Goal: Information Seeking & Learning: Learn about a topic

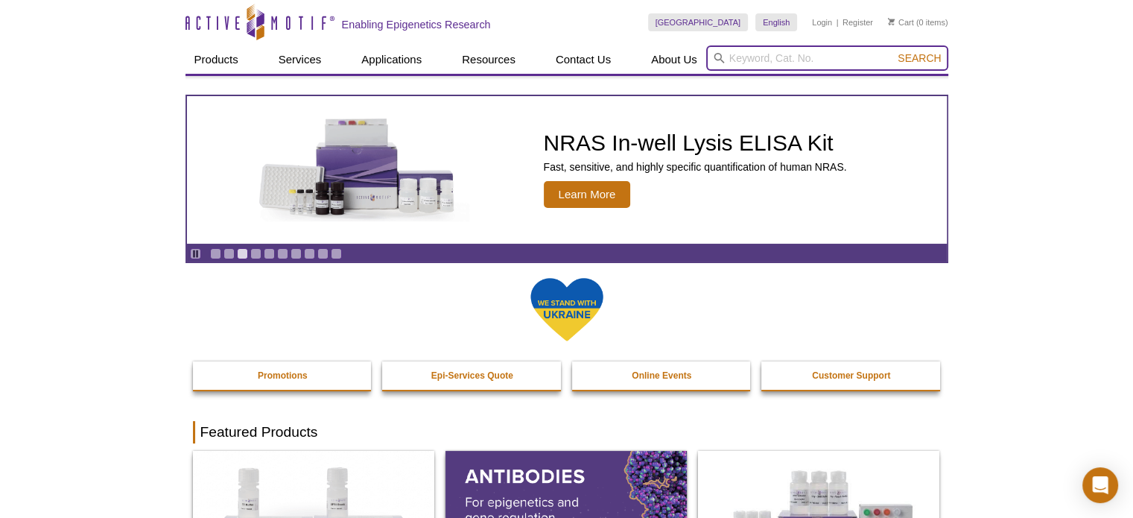
click at [793, 54] on input "search" at bounding box center [827, 57] width 242 height 25
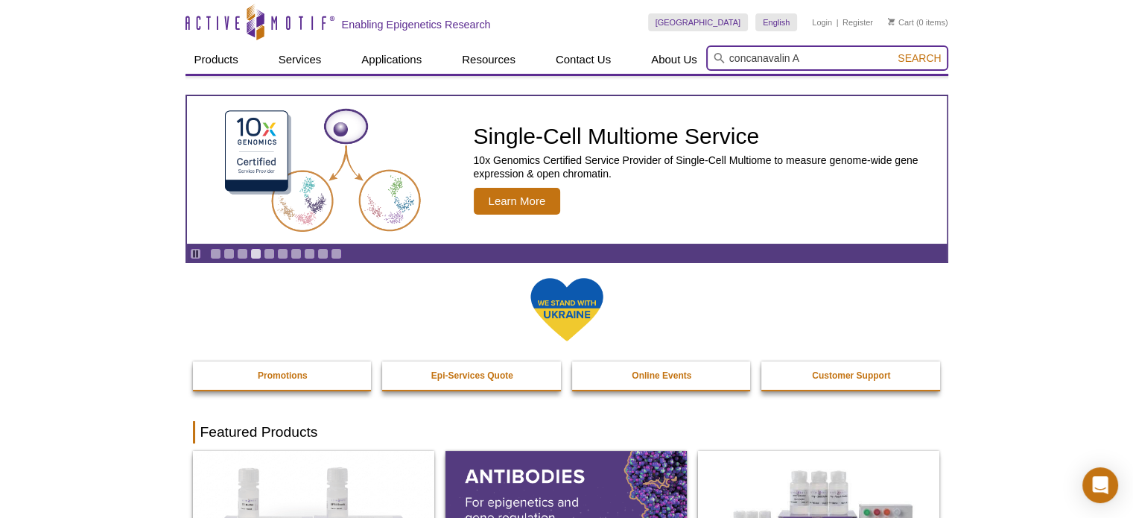
type input "concanavalin A"
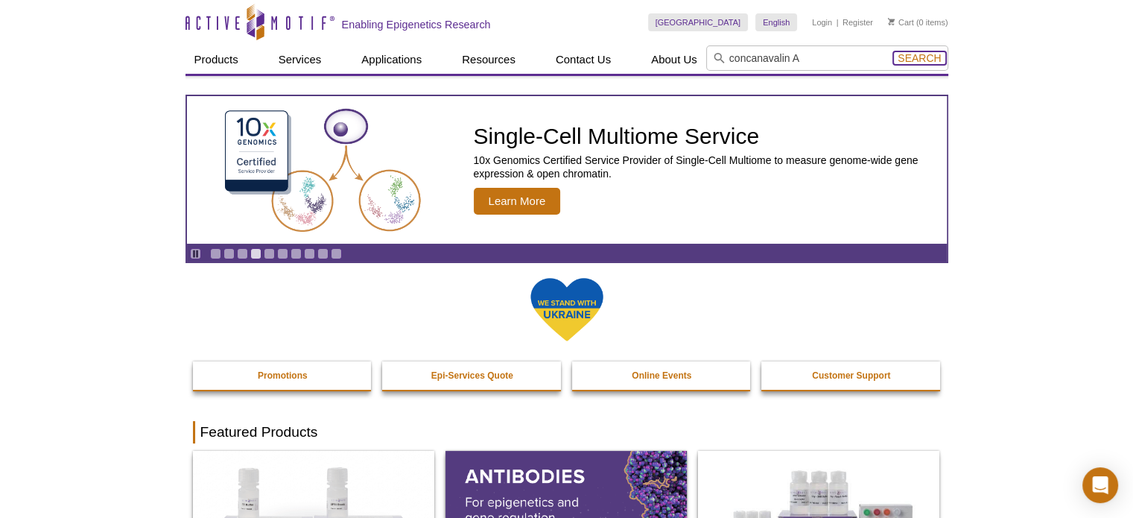
click at [909, 57] on span "Search" at bounding box center [919, 58] width 43 height 12
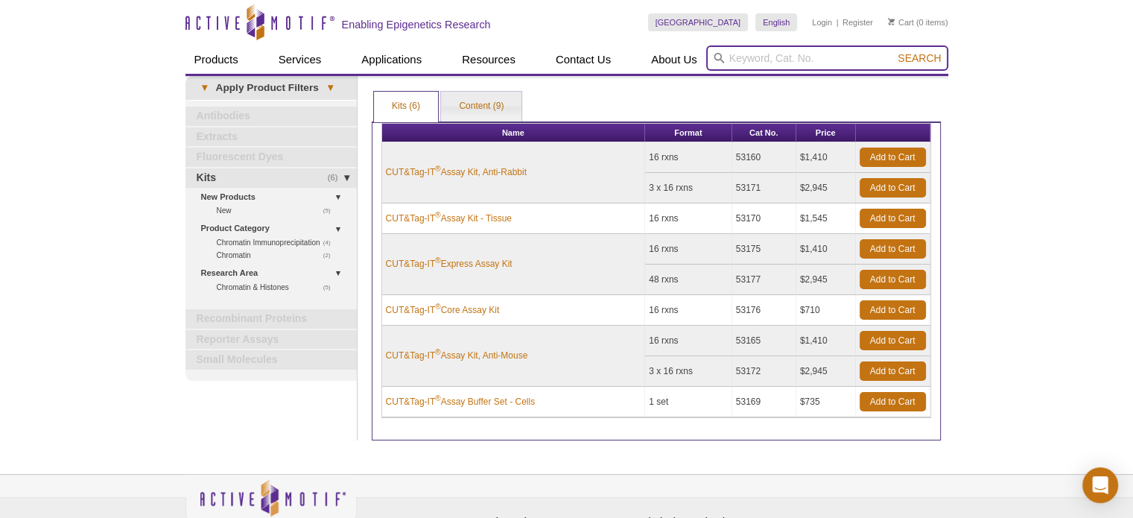
click at [781, 48] on input "search" at bounding box center [827, 57] width 242 height 25
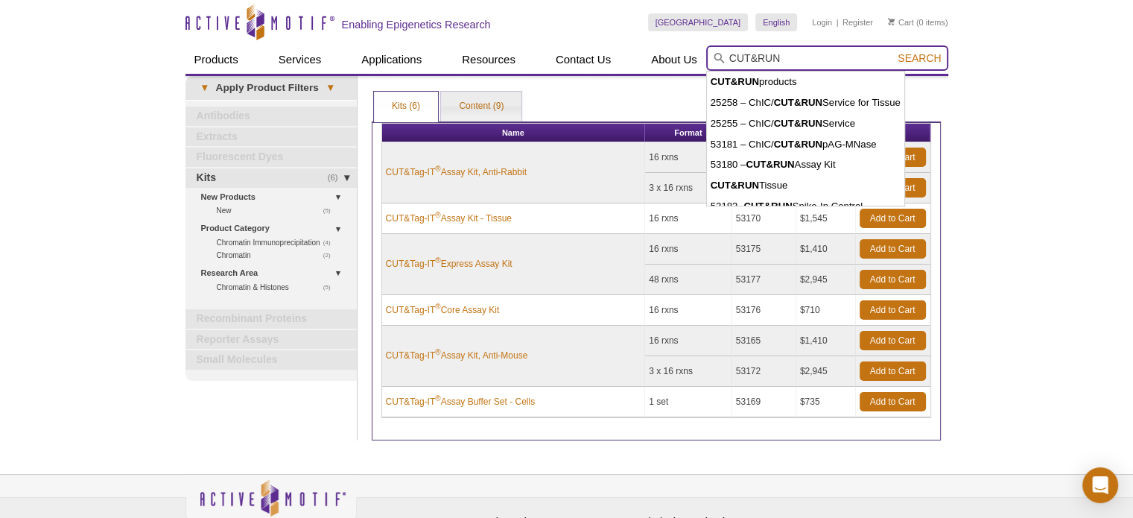
type input "CUT&RUN"
click at [893, 51] on button "Search" at bounding box center [919, 57] width 52 height 13
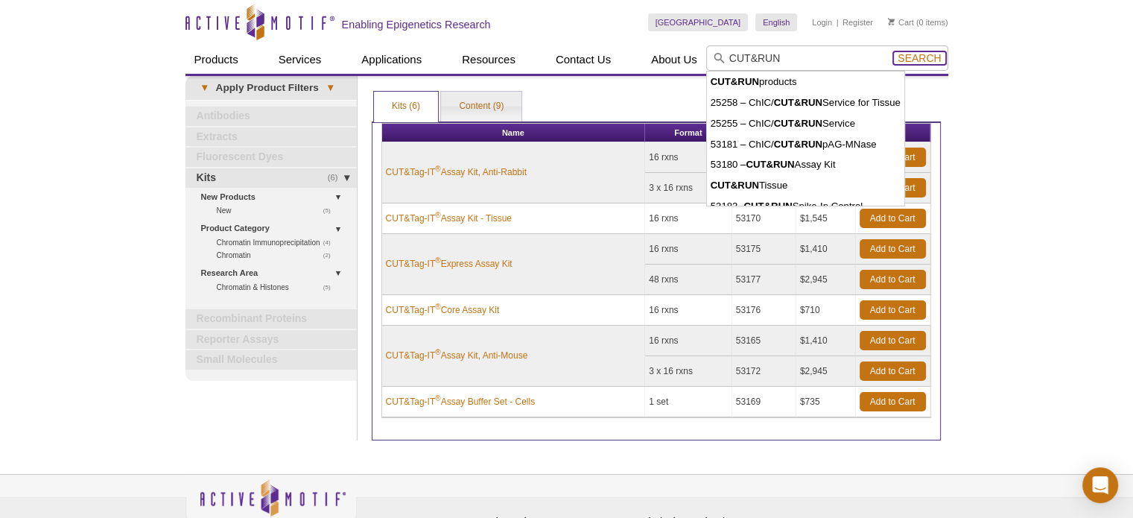
click at [913, 57] on span "Search" at bounding box center [919, 58] width 43 height 12
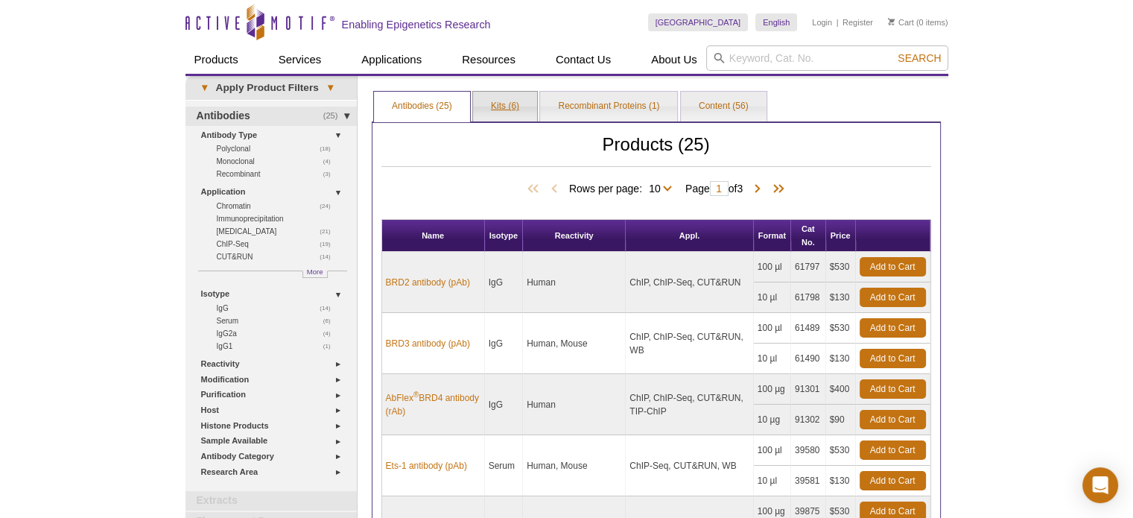
click at [487, 107] on link "Kits (6)" at bounding box center [505, 107] width 64 height 30
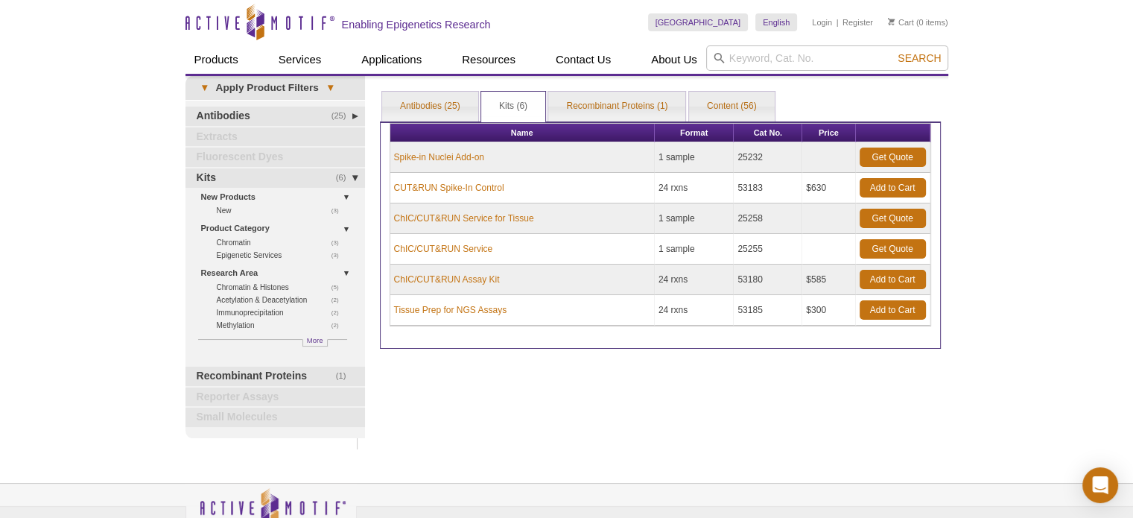
drag, startPoint x: 769, startPoint y: 286, endPoint x: 726, endPoint y: 285, distance: 43.2
click at [726, 285] on tr "ChIC/CUT&RUN Assay Kit 24 rxns 53180 $585 Add to Cart" at bounding box center [660, 279] width 540 height 31
copy tr "53180"
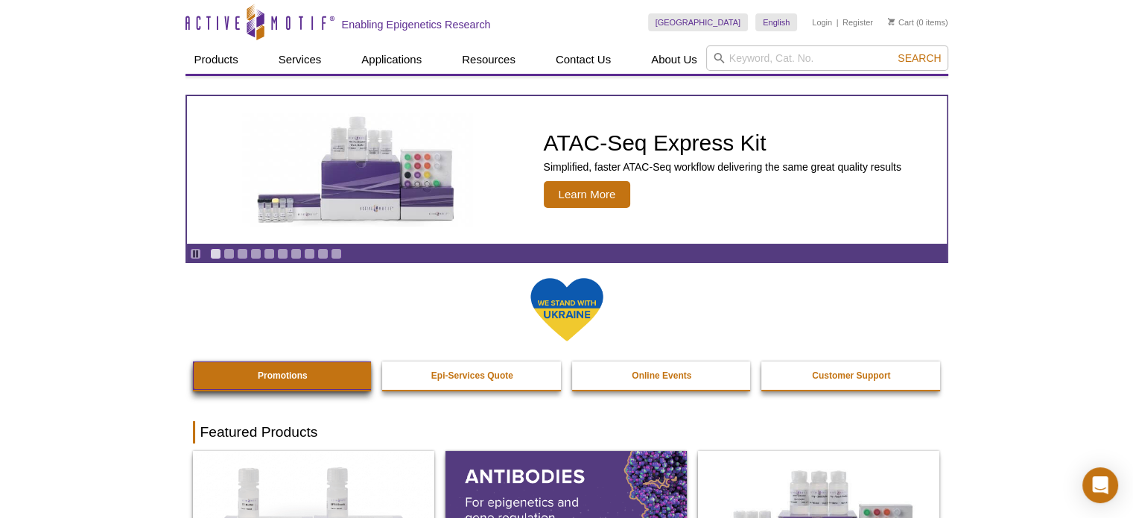
click at [299, 381] on link "Promotions" at bounding box center [283, 375] width 180 height 28
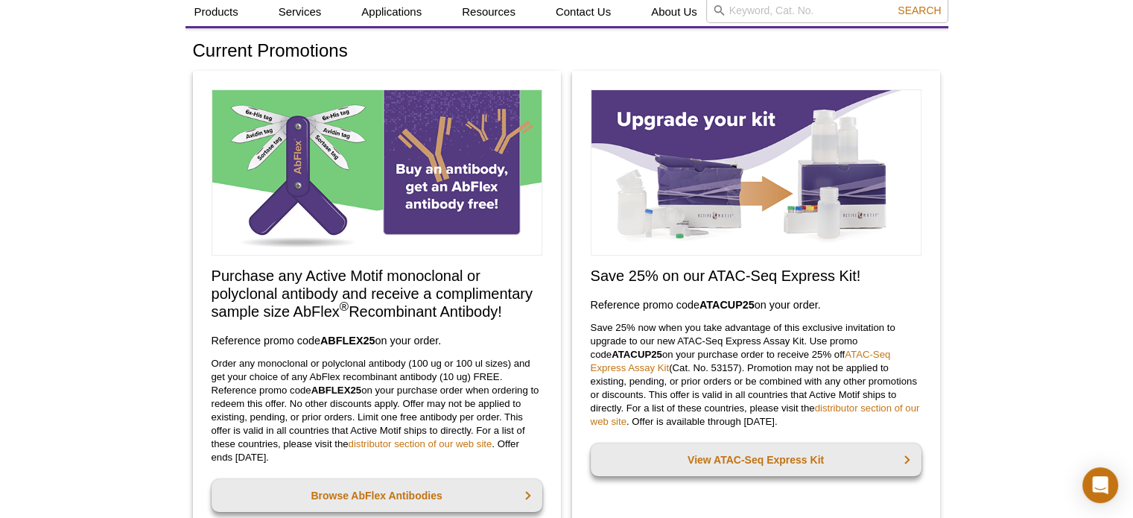
scroll to position [75, 0]
